Goal: Task Accomplishment & Management: Manage account settings

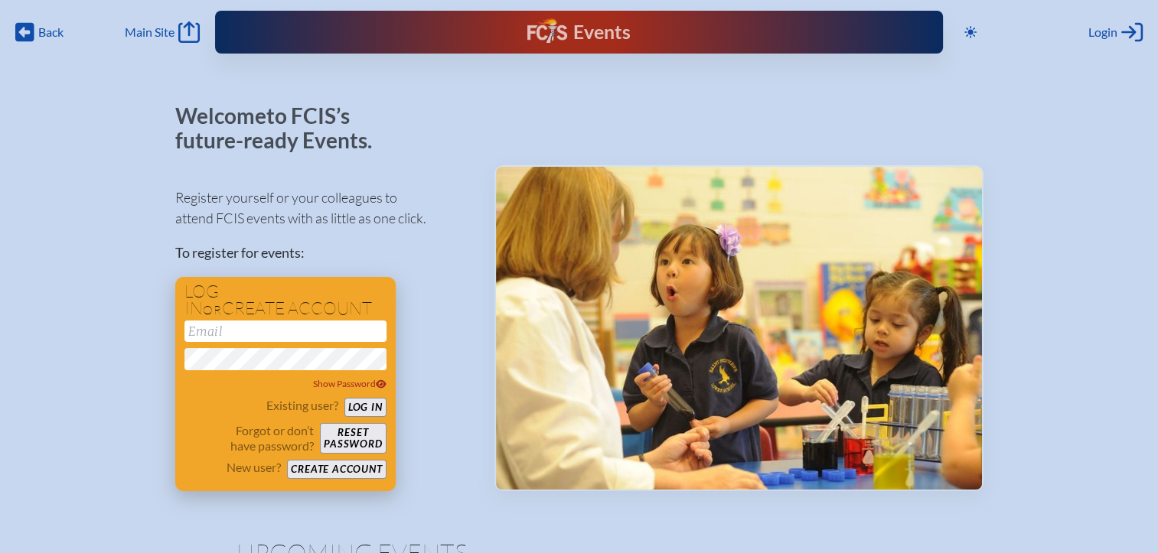
type input "[EMAIL_ADDRESS][DOMAIN_NAME]"
click at [364, 407] on button "Log in" at bounding box center [365, 407] width 42 height 19
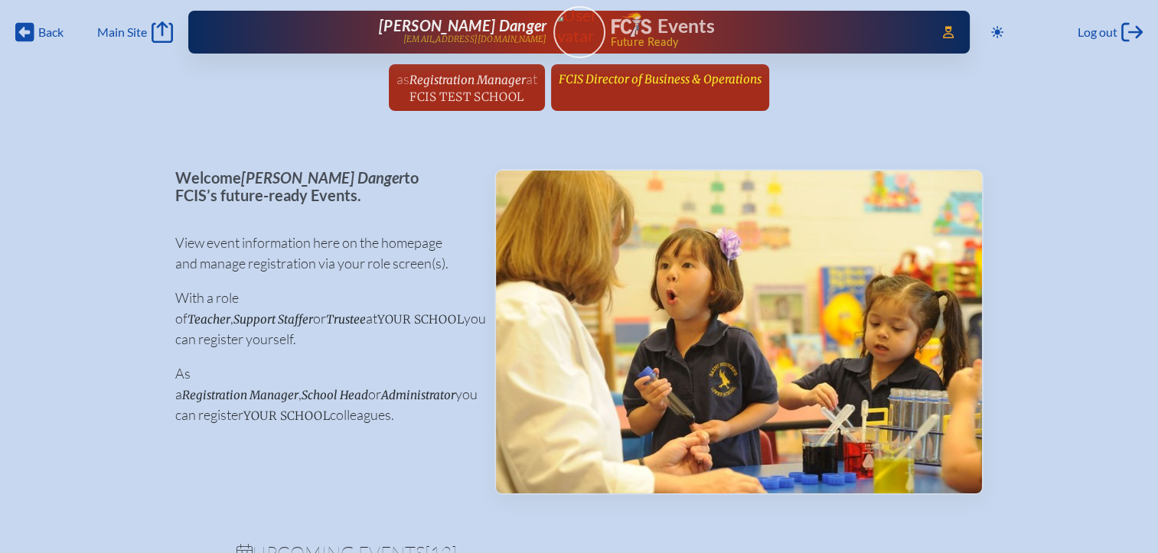
click at [635, 86] on span "FCIS Director of Business & Operations" at bounding box center [660, 79] width 203 height 15
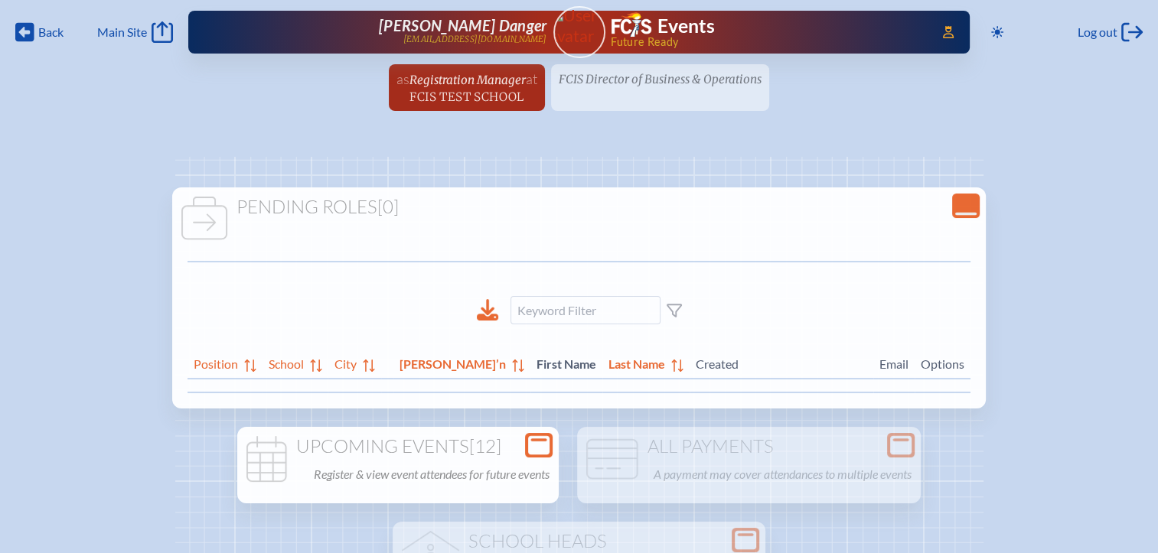
click at [537, 433] on div "Open Console" at bounding box center [539, 445] width 28 height 24
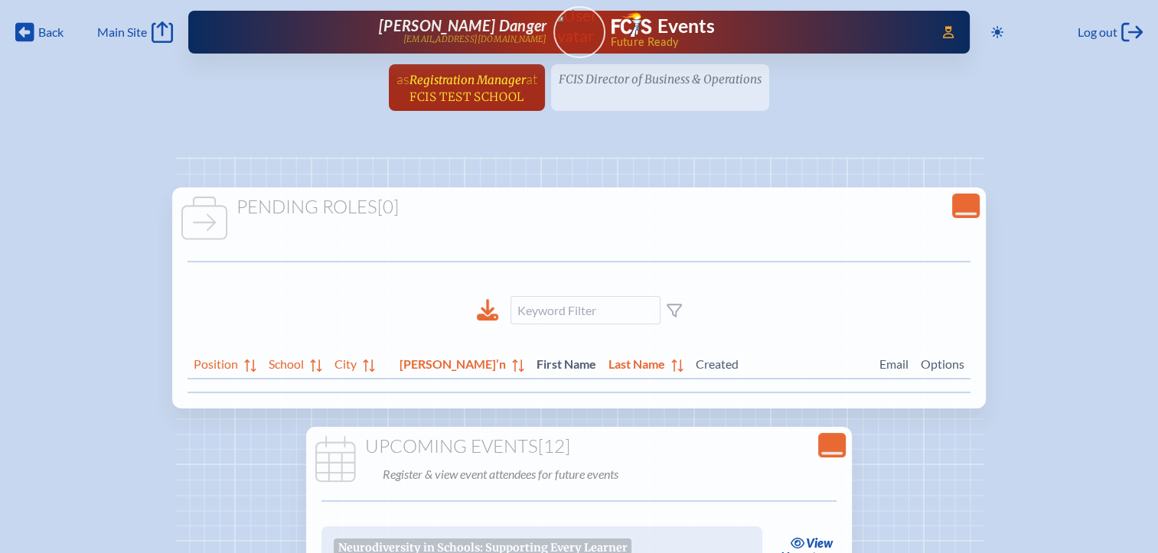
click at [483, 66] on link "as Registration Manager at FCIS Test School since July 2nd, 2024" at bounding box center [466, 87] width 153 height 47
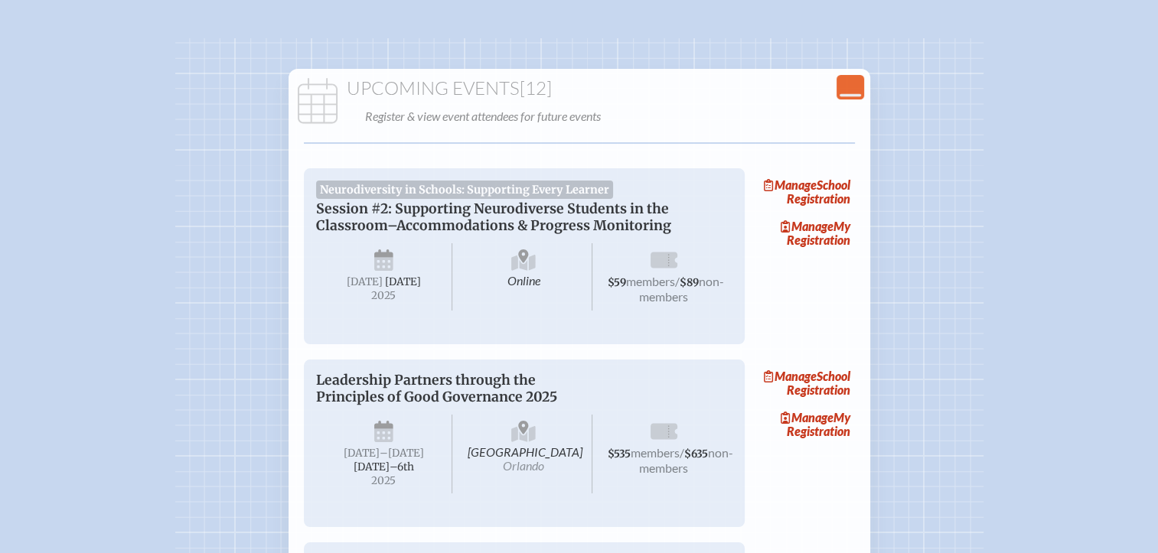
scroll to position [230, 0]
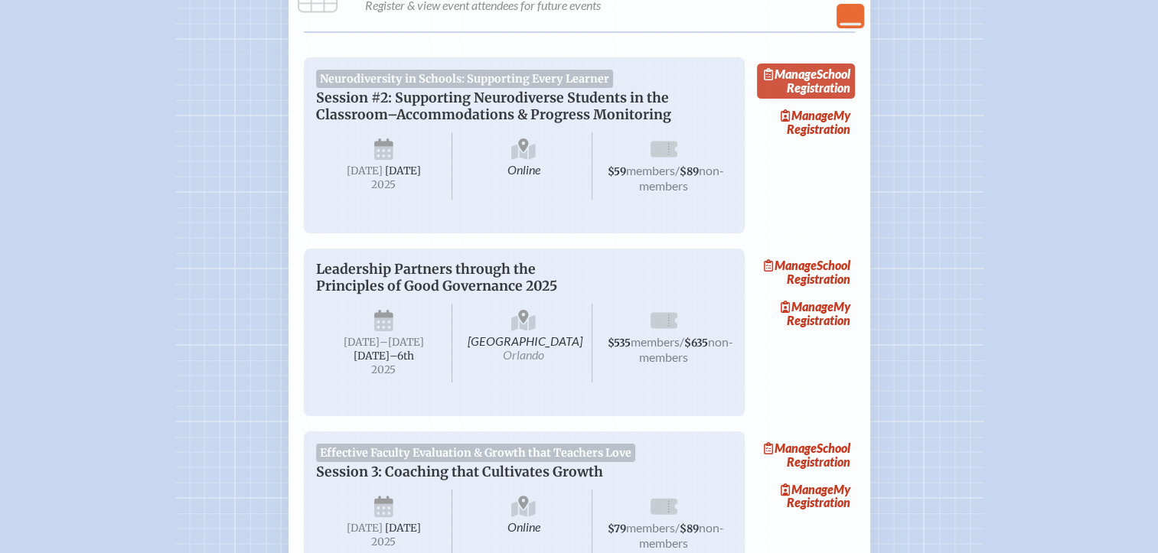
click at [825, 99] on link "Manage School Registration" at bounding box center [806, 81] width 98 height 35
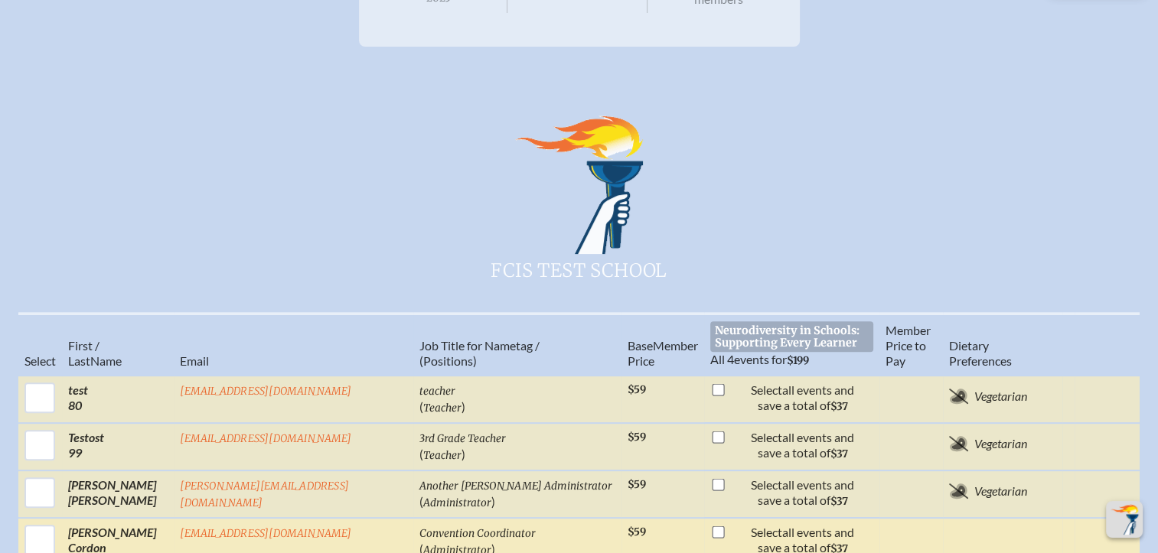
scroll to position [612, 0]
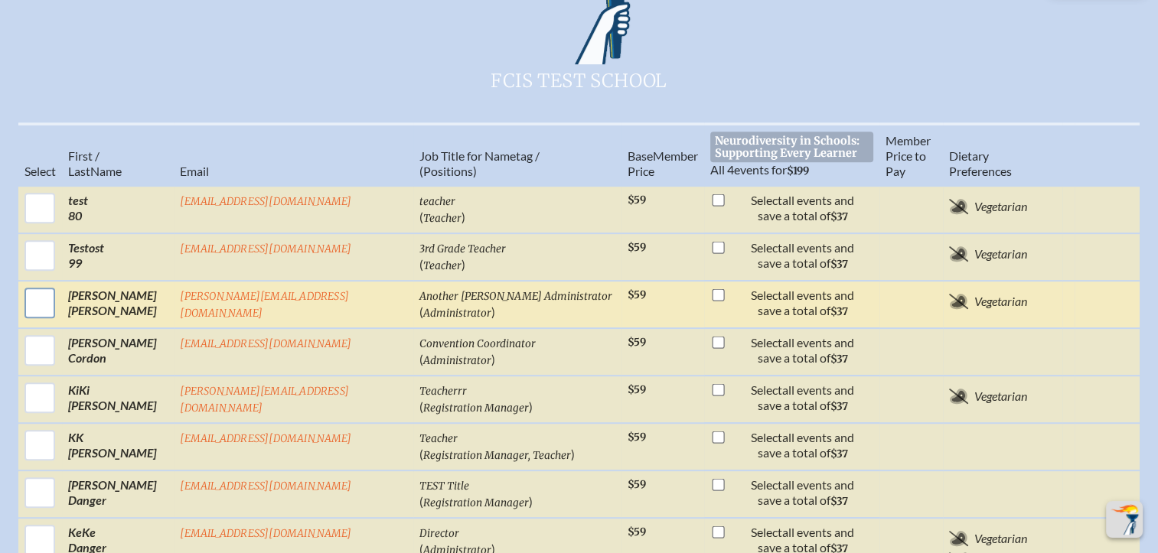
click at [38, 284] on input "checkbox" at bounding box center [40, 303] width 38 height 38
checkbox input "true"
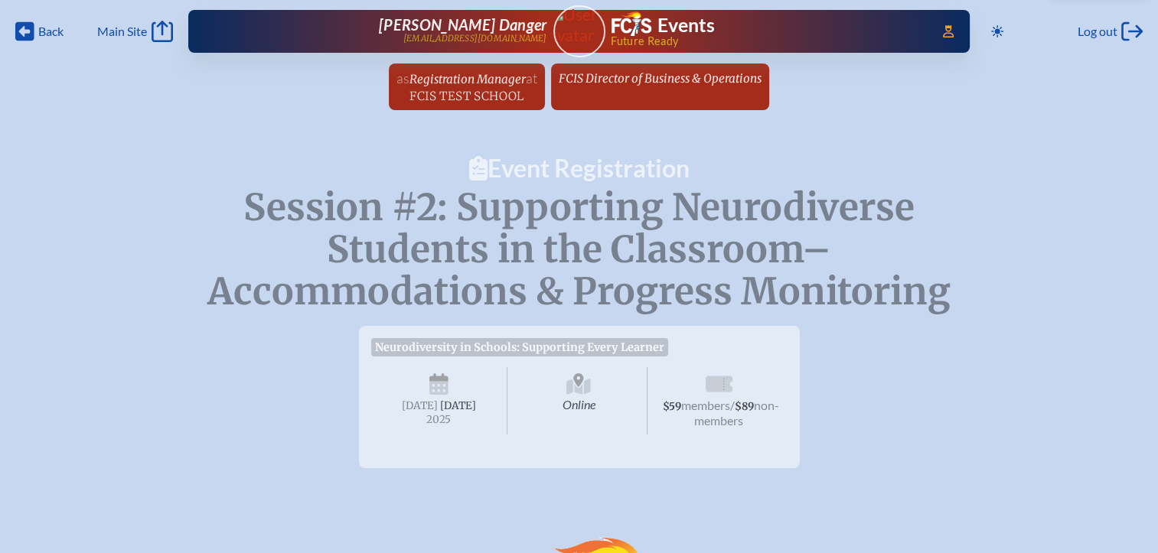
scroll to position [0, 0]
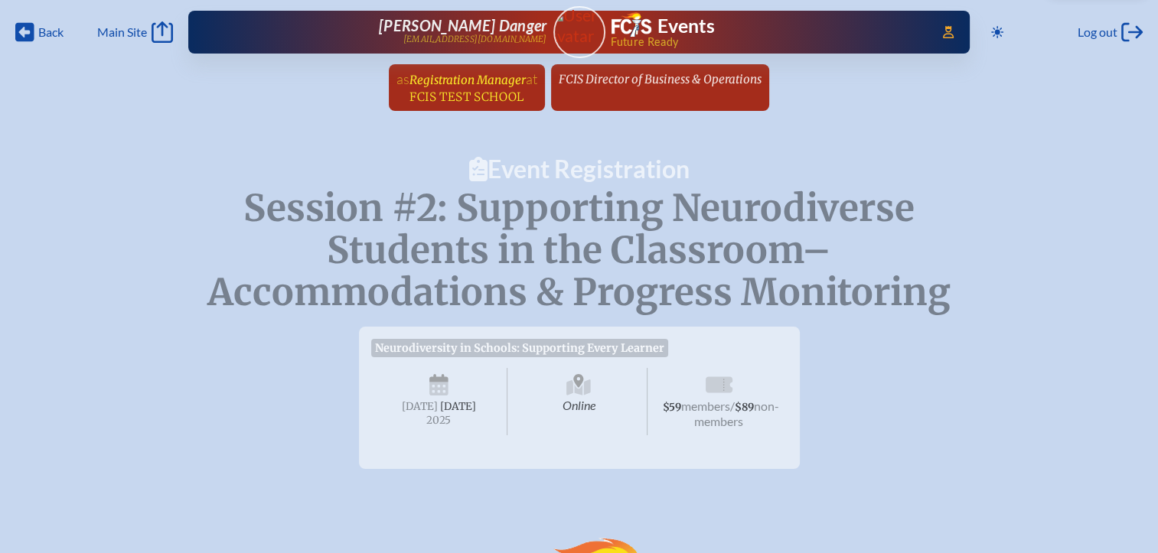
click at [493, 86] on span "Registration Manager" at bounding box center [468, 80] width 116 height 15
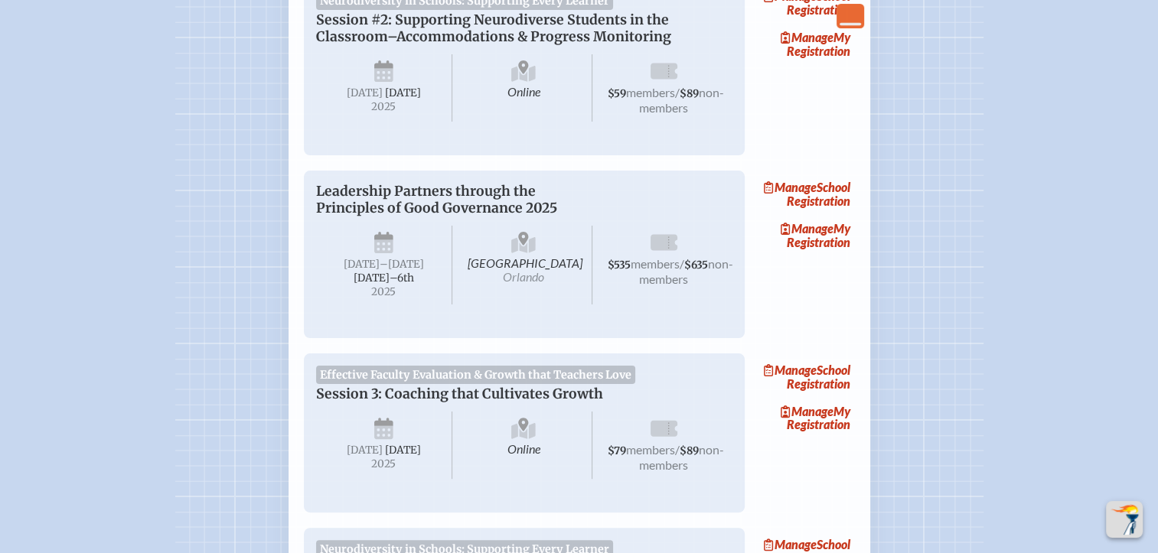
scroll to position [230, 0]
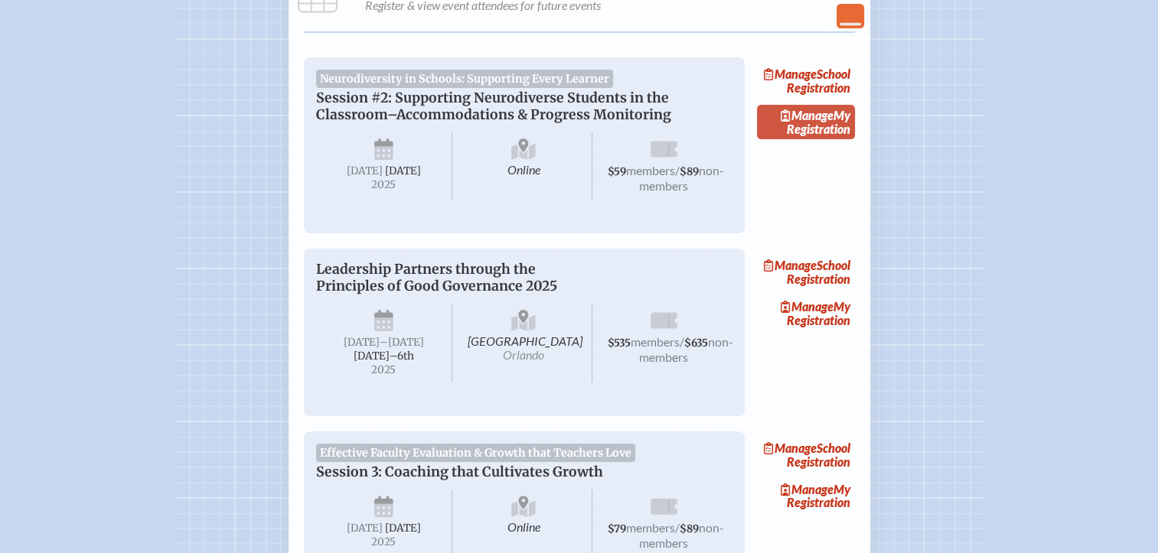
click at [821, 138] on link "Manage My Registration" at bounding box center [806, 122] width 98 height 35
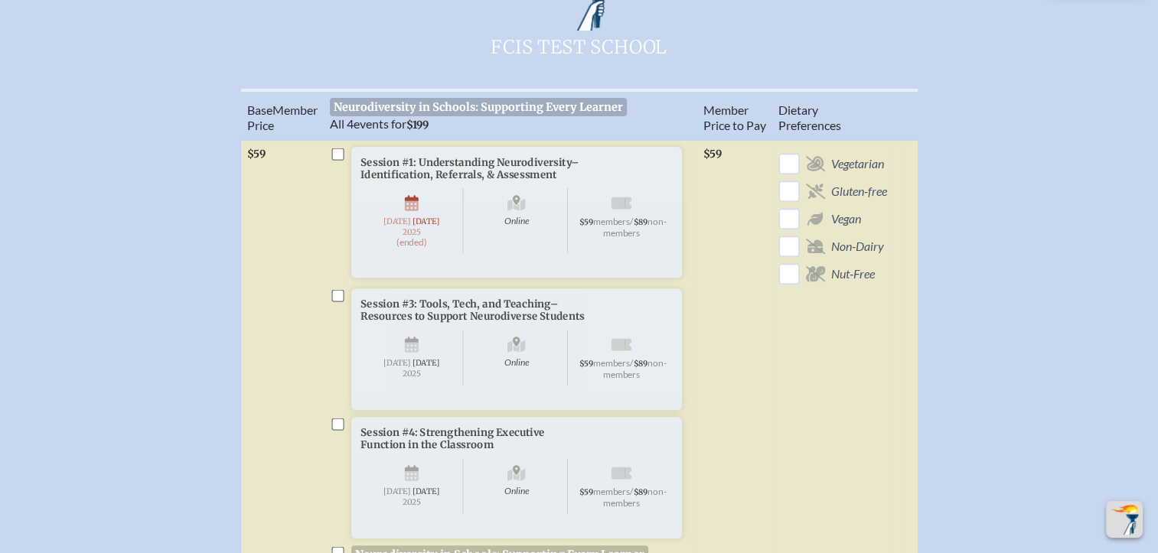
scroll to position [612, 0]
